Goal: Navigation & Orientation: Find specific page/section

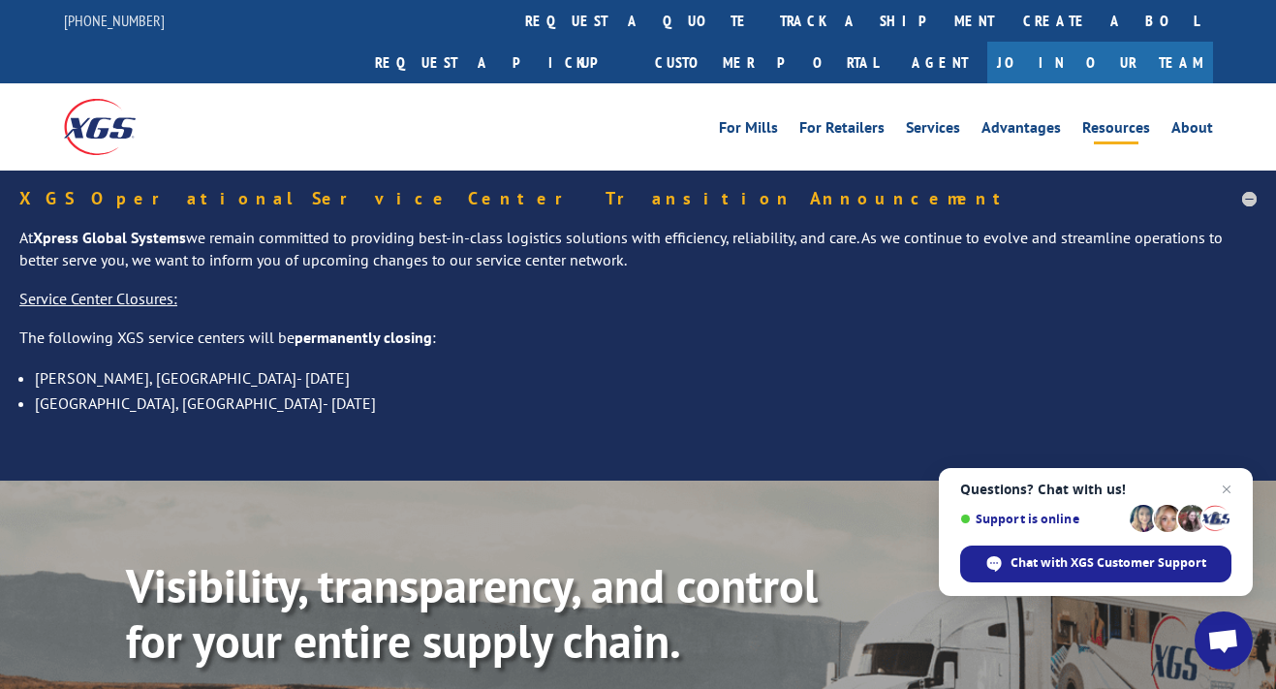
click at [1105, 120] on link "Resources" at bounding box center [1116, 130] width 68 height 21
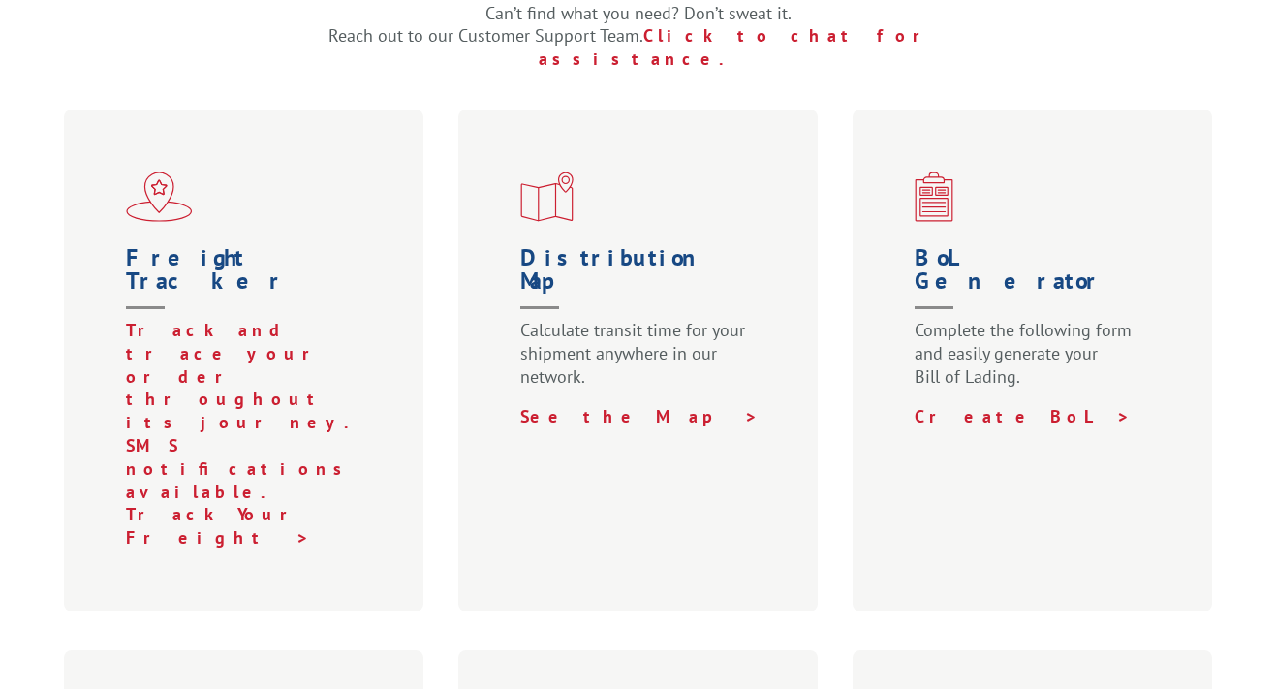
scroll to position [630, 0]
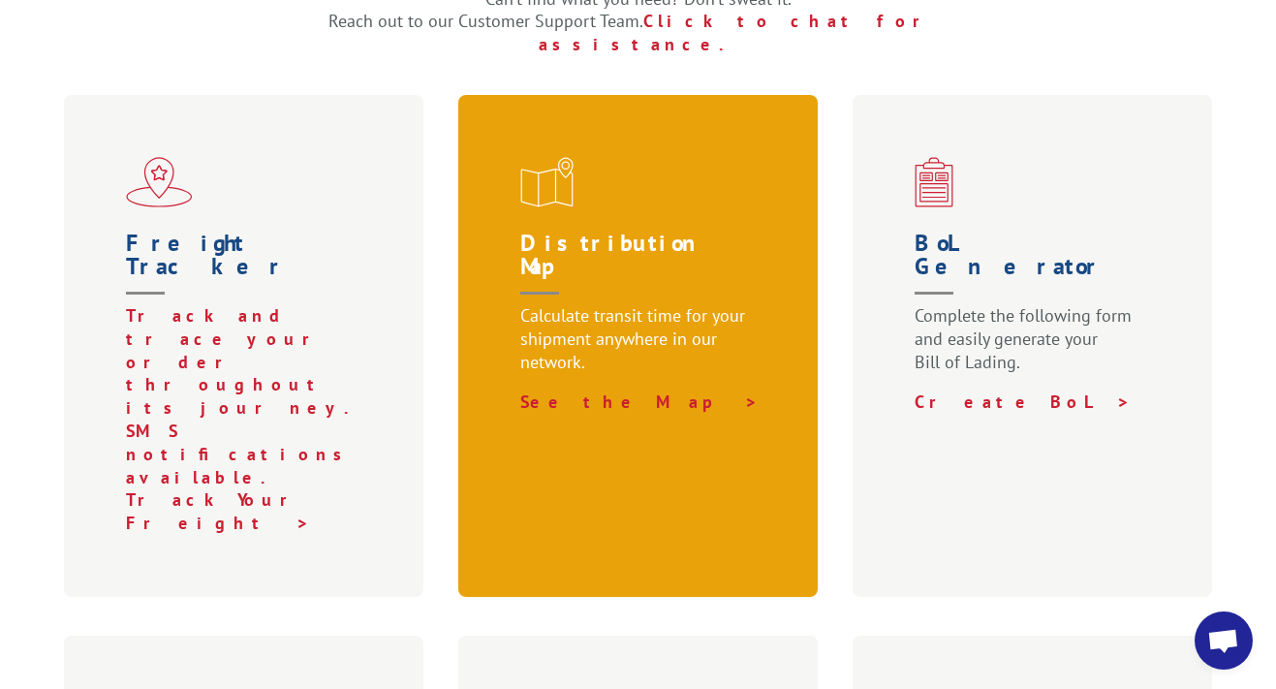
click at [592, 232] on h1 "Distribution Map" at bounding box center [642, 268] width 244 height 73
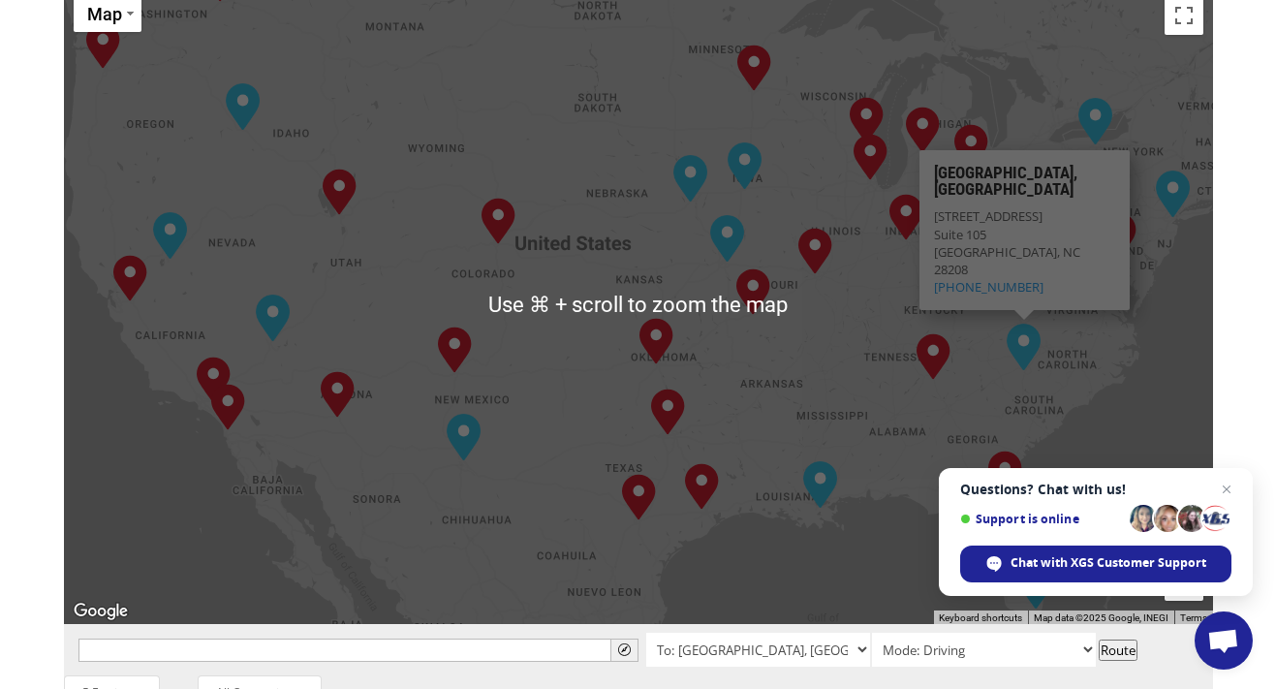
scroll to position [977, 0]
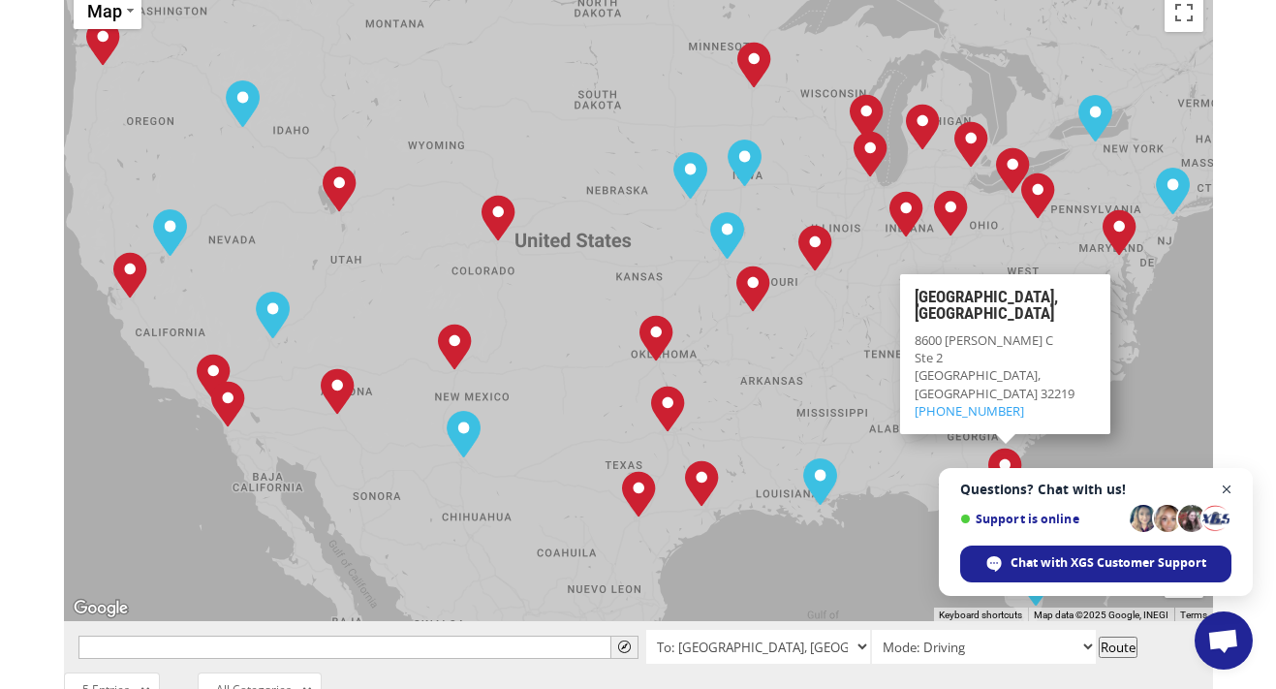
click at [1230, 486] on span "Open chat" at bounding box center [1227, 490] width 24 height 24
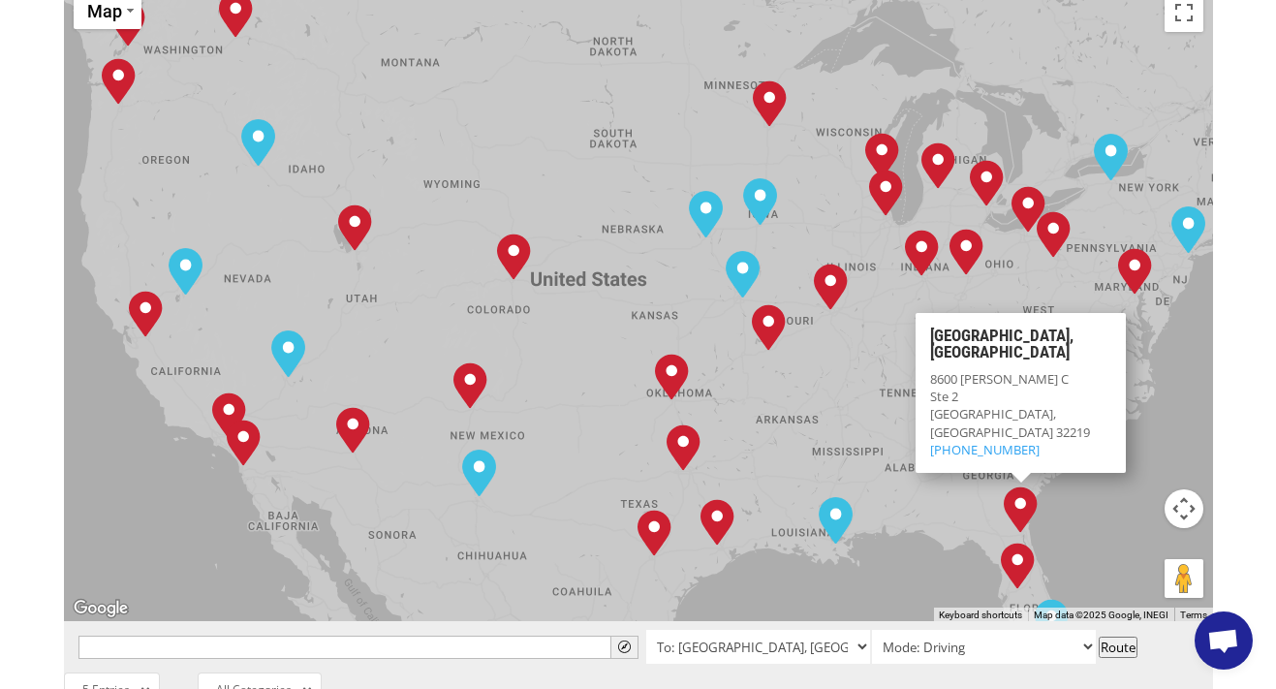
drag, startPoint x: 1033, startPoint y: 369, endPoint x: 1052, endPoint y: 427, distance: 61.3
click at [1052, 427] on div "Albuquerque, NM Baltimore, MD Boise, ID Charlotte, NC Chicago, IL Chino, CA Cle…" at bounding box center [638, 303] width 1149 height 638
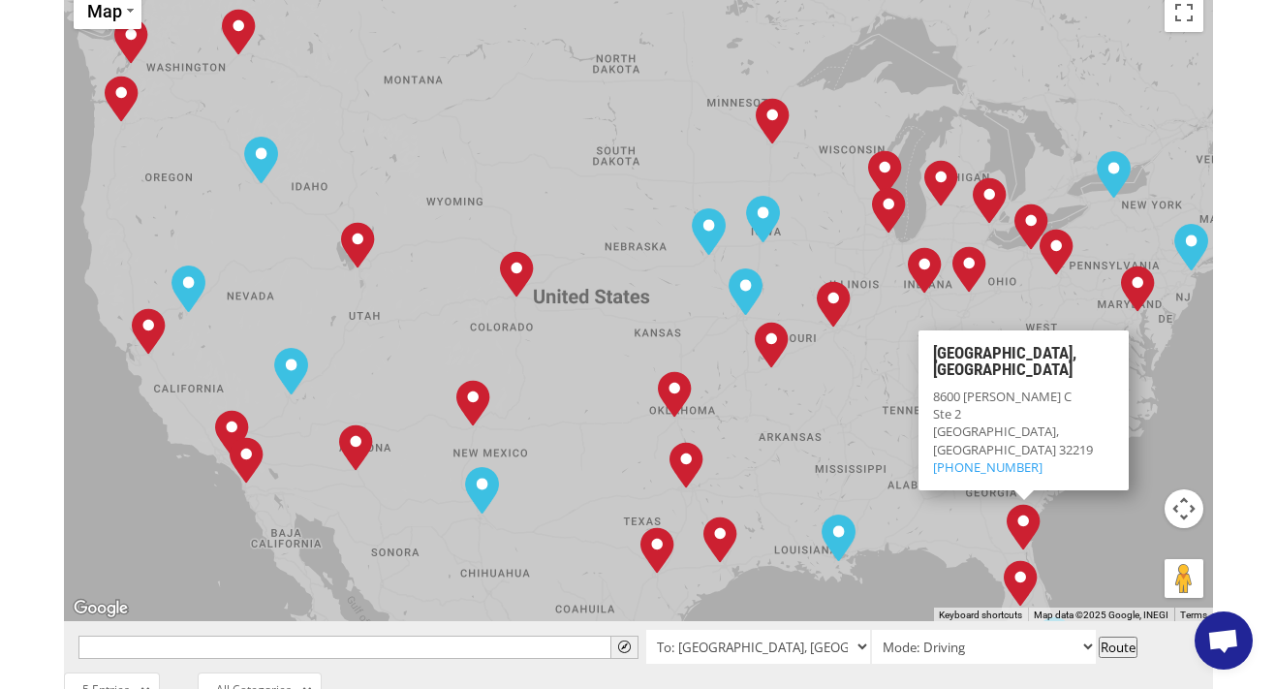
click at [1118, 408] on div "Albuquerque, NM Baltimore, MD Boise, ID Charlotte, NC Chicago, IL Chino, CA Cle…" at bounding box center [638, 303] width 1149 height 638
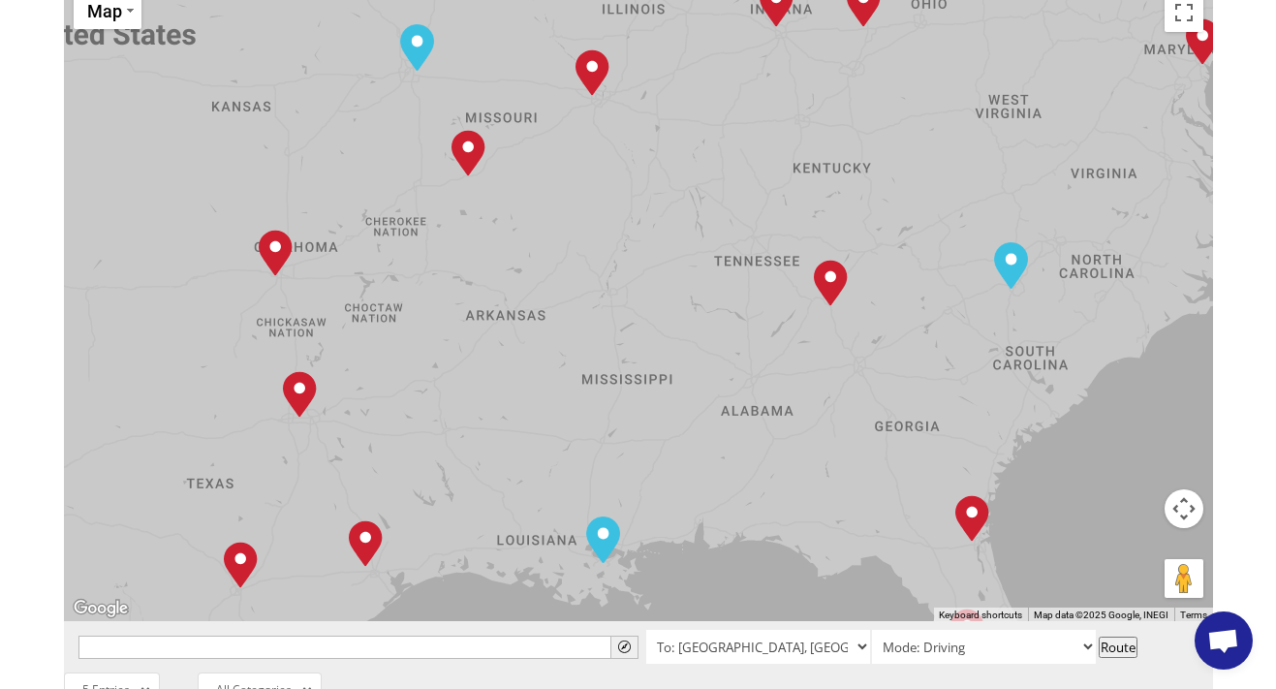
drag, startPoint x: 924, startPoint y: 426, endPoint x: 919, endPoint y: 278, distance: 148.3
click at [919, 278] on div "Albuquerque, NM Baltimore, MD Boise, ID Charlotte, NC Chicago, IL Chino, CA Cle…" at bounding box center [638, 303] width 1149 height 638
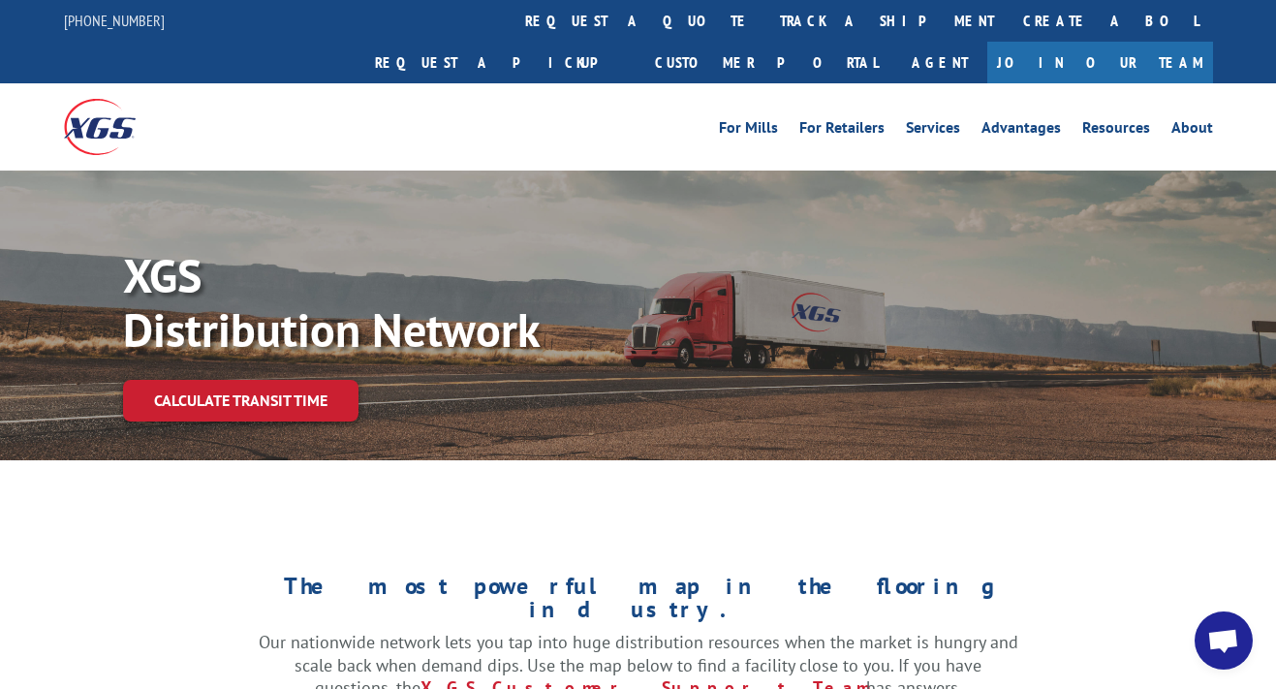
scroll to position [0, 0]
click at [1102, 120] on link "Resources" at bounding box center [1116, 130] width 68 height 21
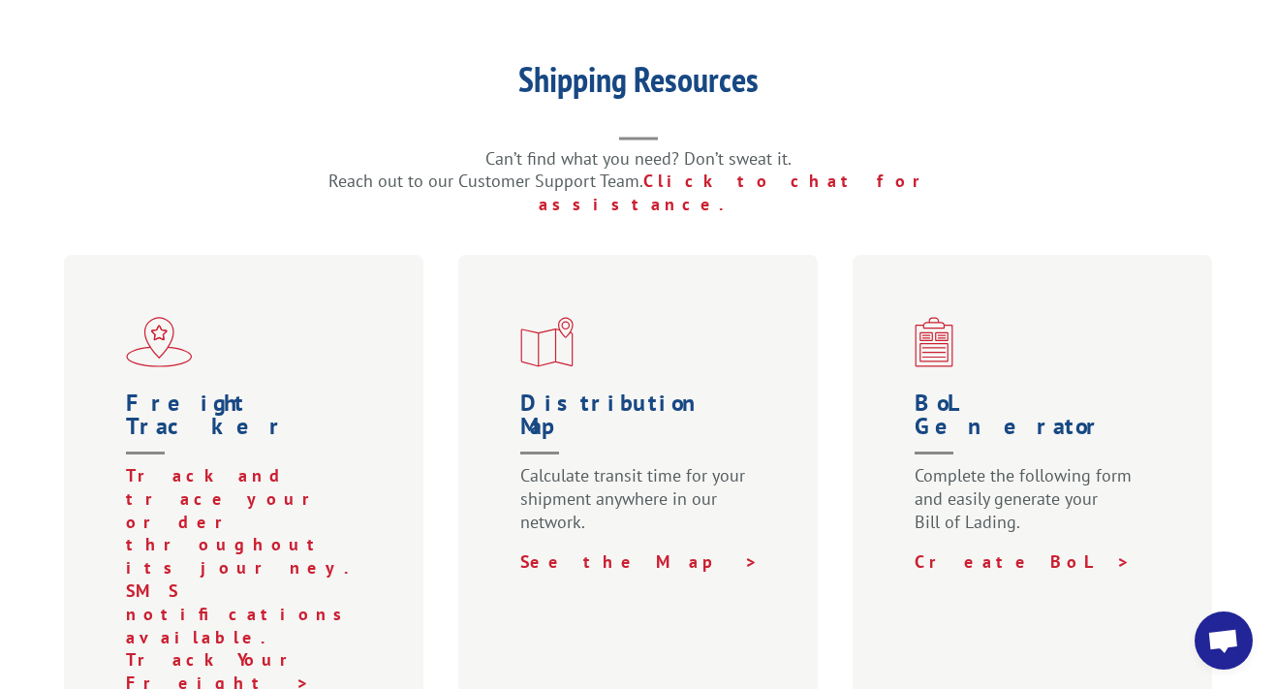
scroll to position [367, 0]
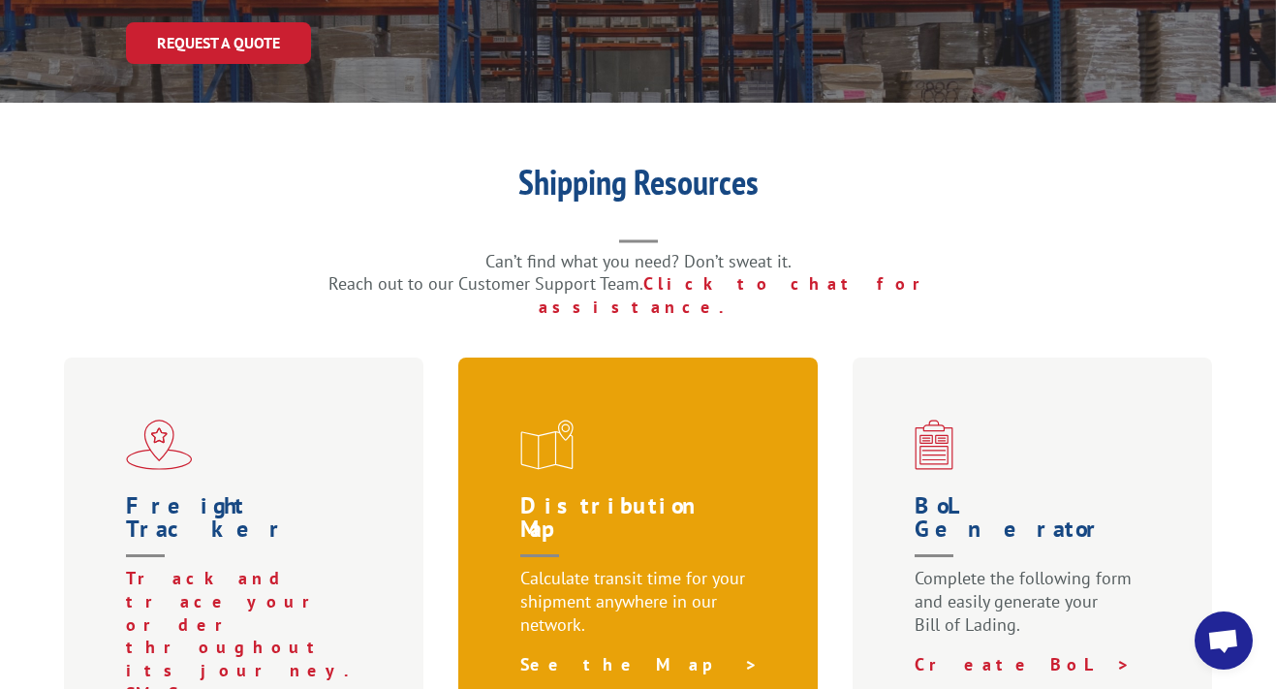
click at [587, 653] on link "See the Map >" at bounding box center [639, 664] width 238 height 22
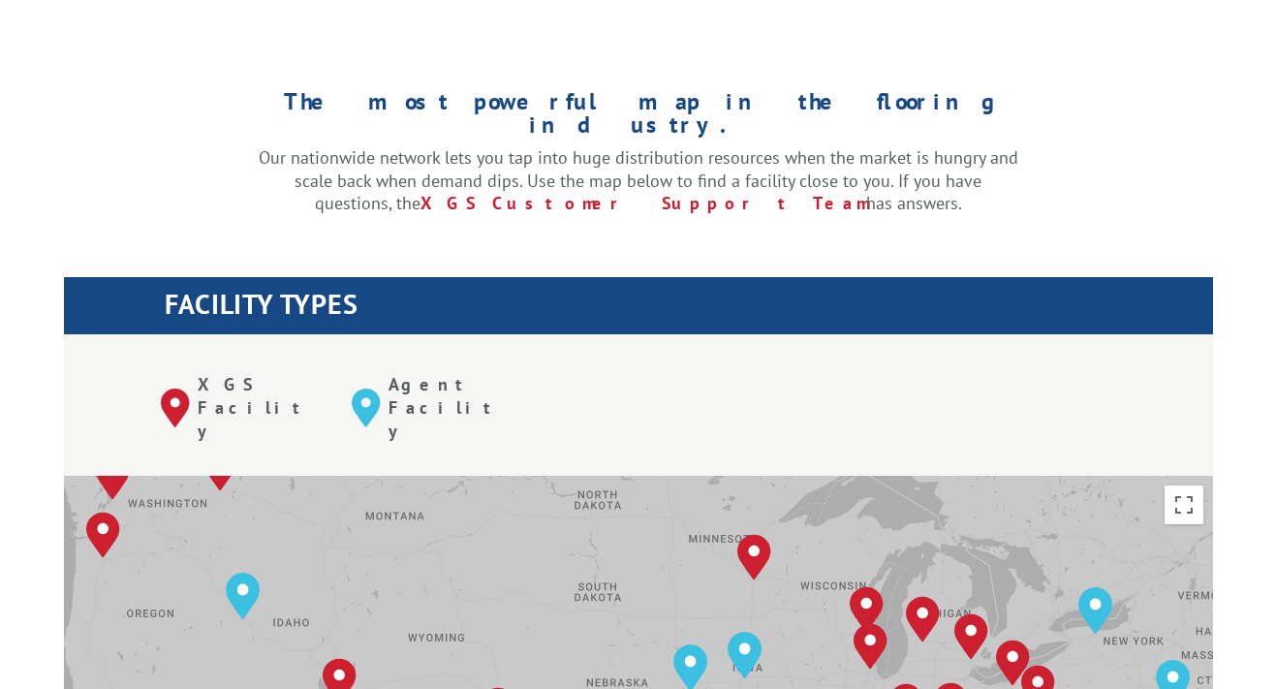
scroll to position [490, 0]
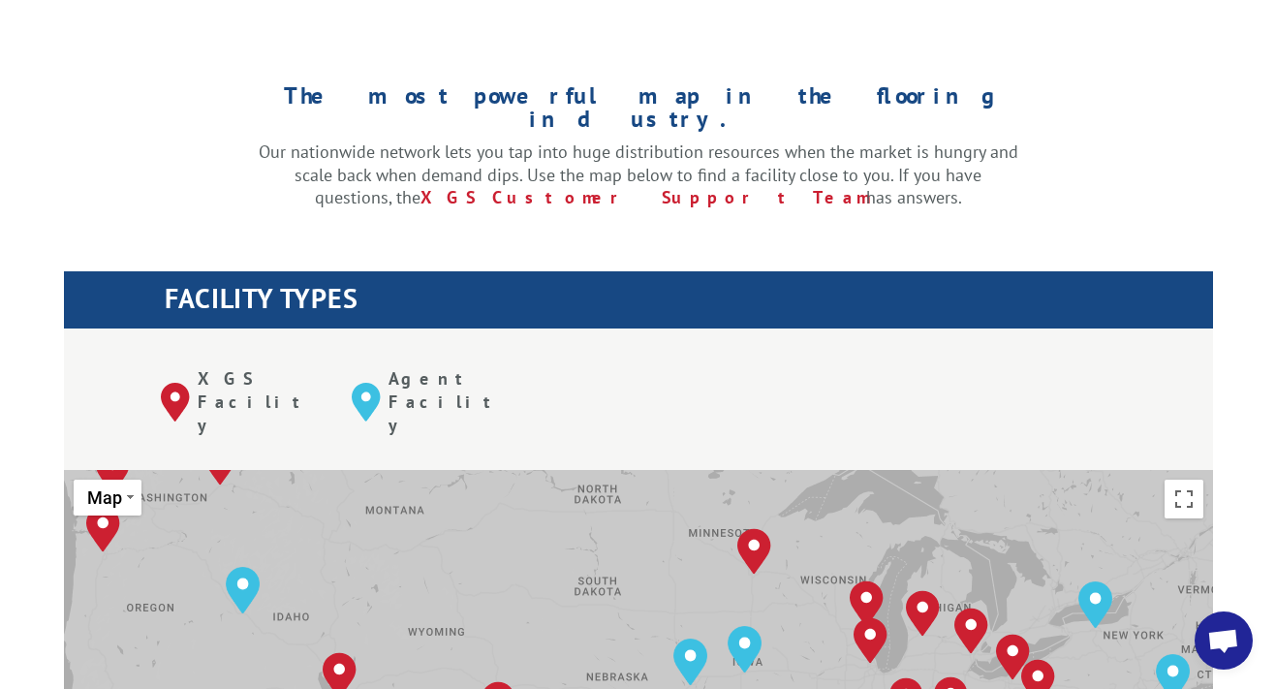
click at [172, 367] on div "XGS Facility" at bounding box center [256, 401] width 191 height 69
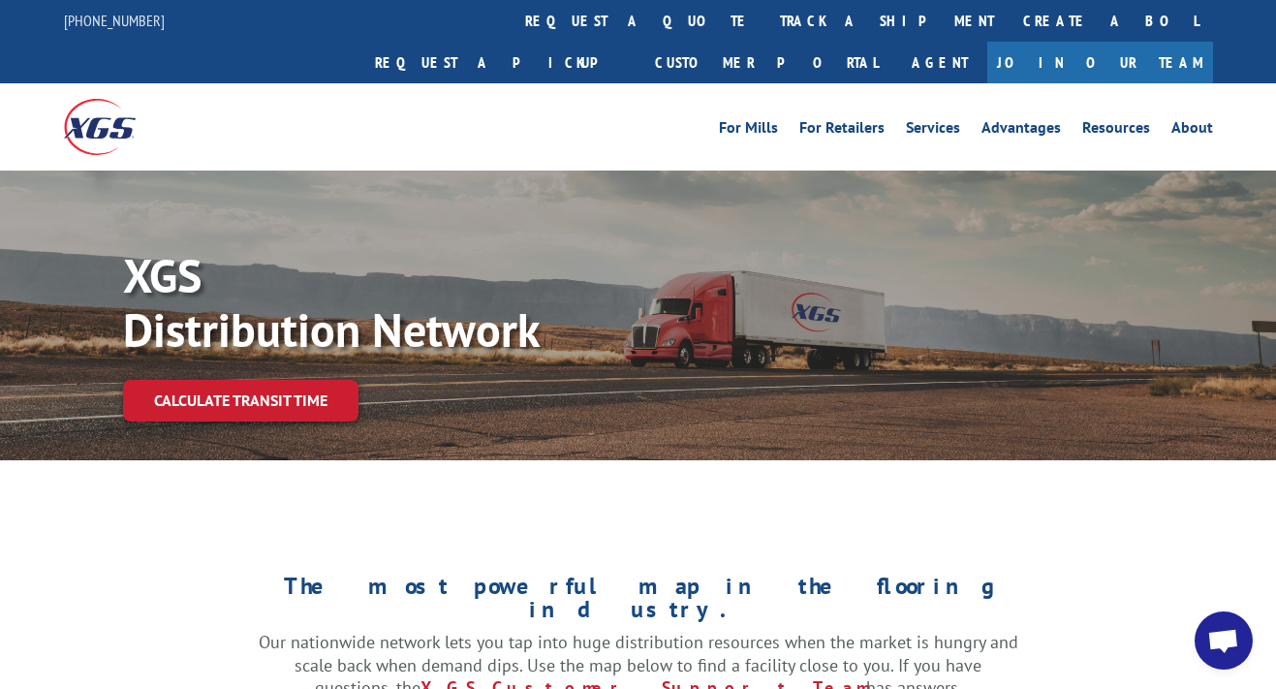
scroll to position [0, 0]
click at [1121, 120] on link "Resources" at bounding box center [1116, 130] width 68 height 21
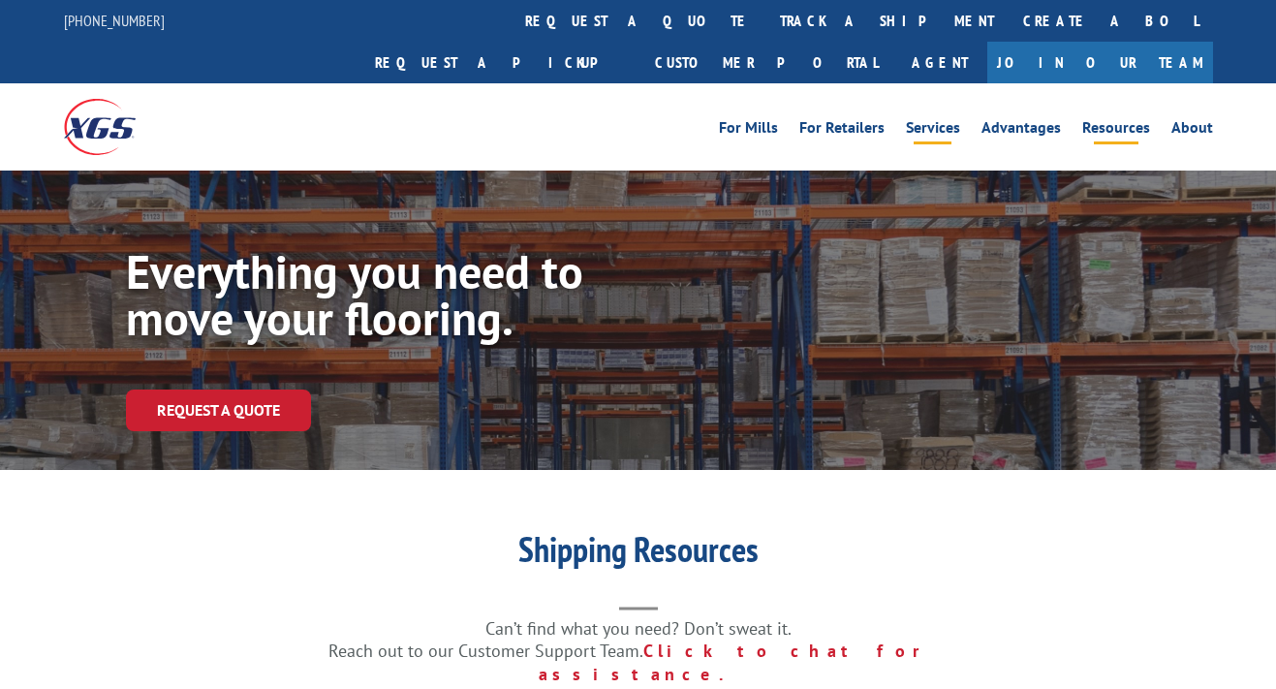
click at [925, 120] on link "Services" at bounding box center [933, 130] width 54 height 21
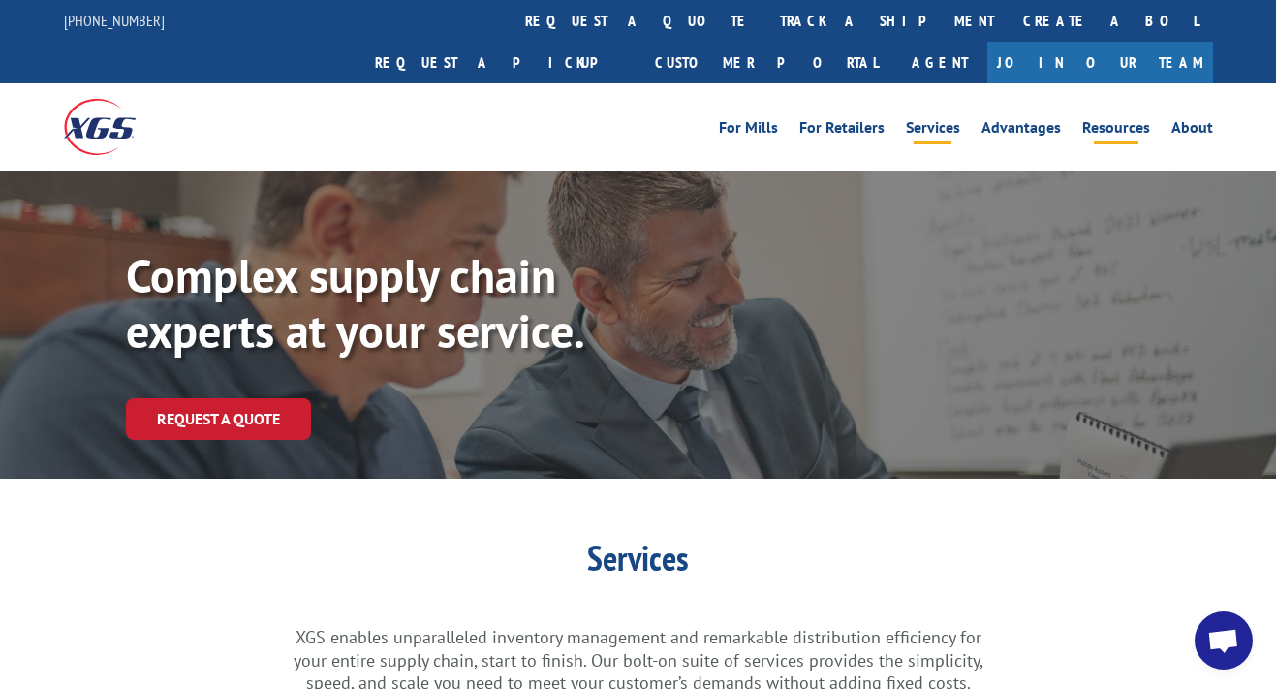
click at [1098, 120] on link "Resources" at bounding box center [1116, 130] width 68 height 21
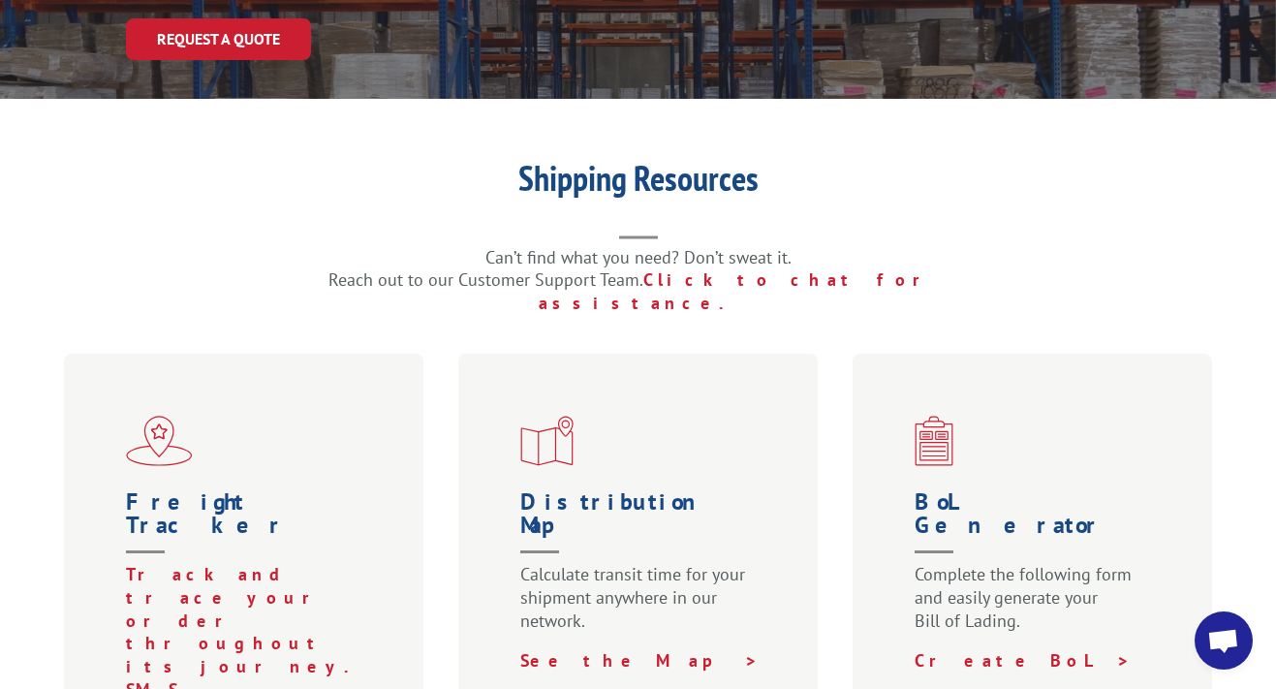
scroll to position [375, 0]
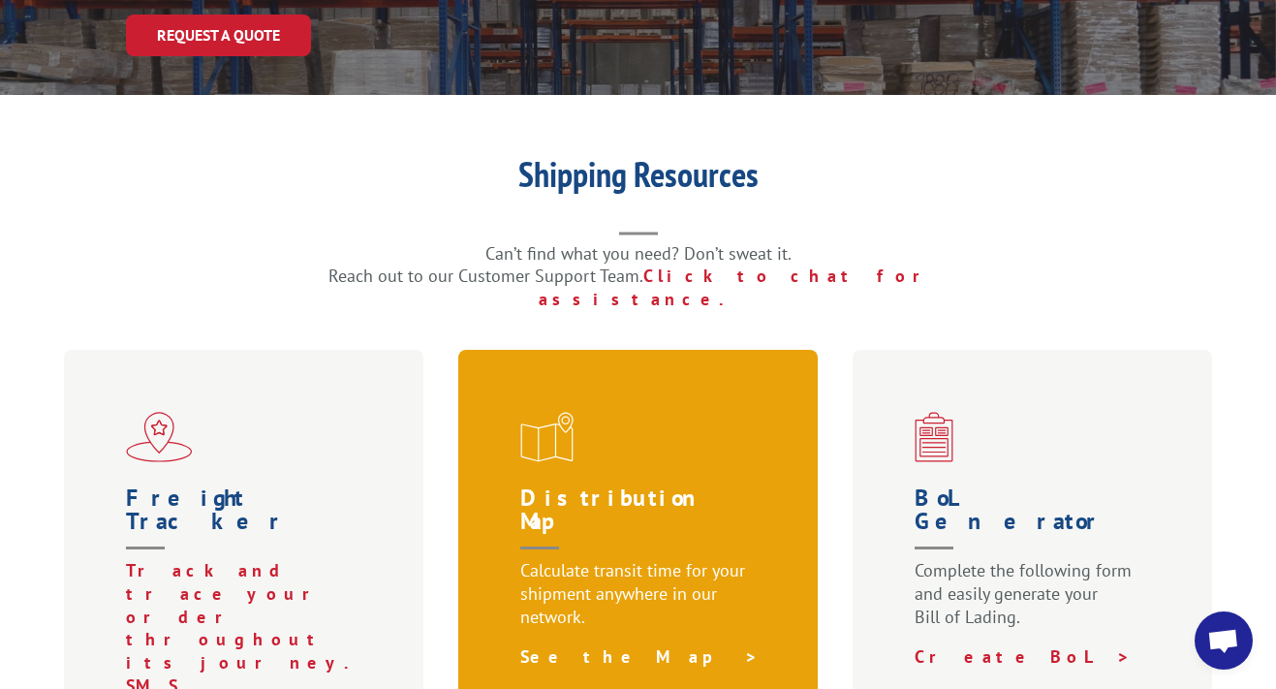
click at [558, 645] on link "See the Map >" at bounding box center [639, 656] width 238 height 22
